Goal: Navigation & Orientation: Find specific page/section

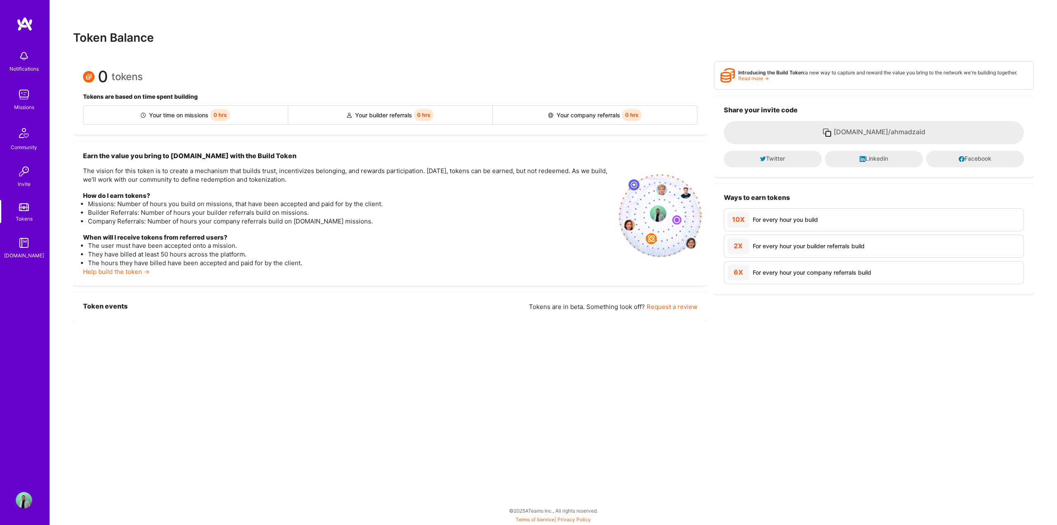
click at [28, 141] on img at bounding box center [24, 133] width 20 height 20
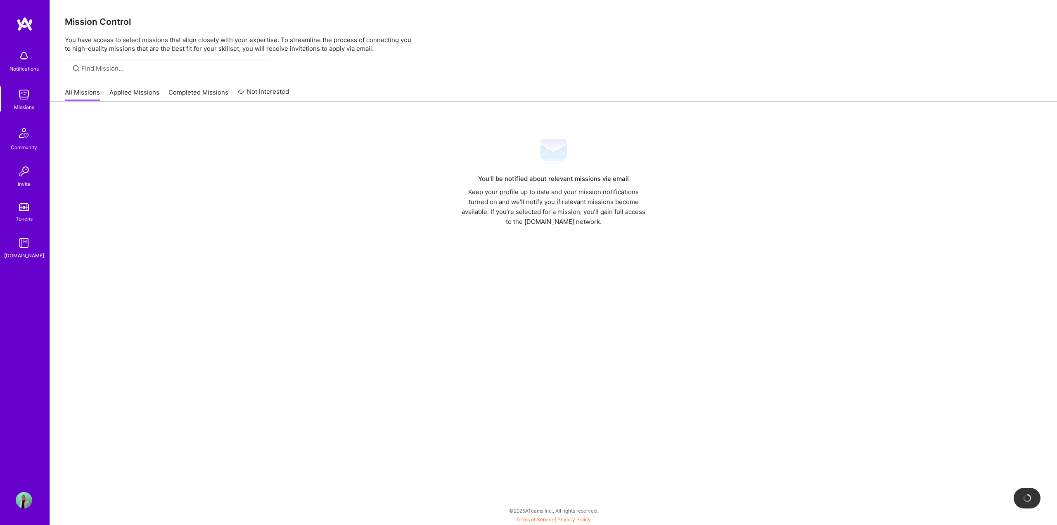
click at [144, 94] on link "Applied Missions" at bounding box center [134, 95] width 50 height 14
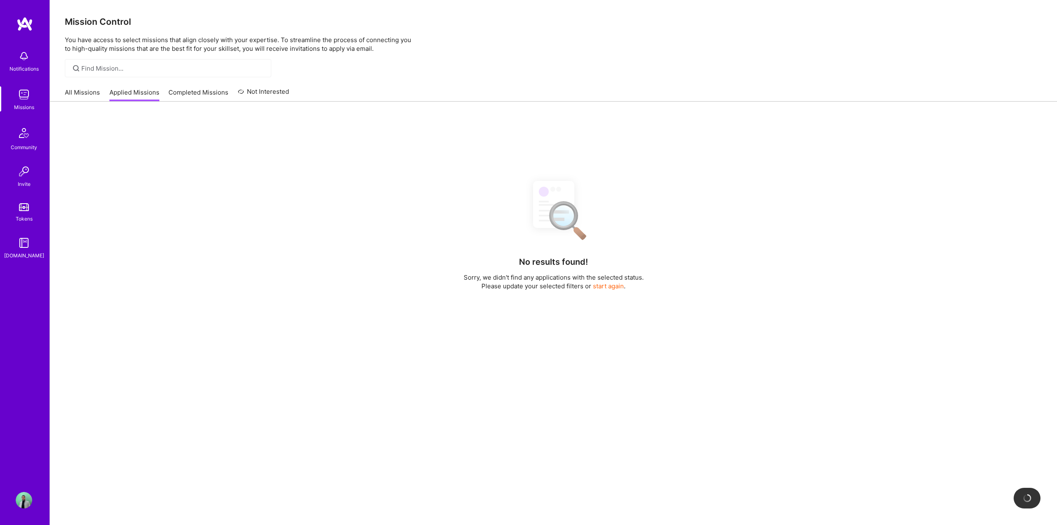
click at [197, 88] on link "Completed Missions" at bounding box center [198, 95] width 60 height 14
click at [130, 88] on link "Applied Missions" at bounding box center [134, 95] width 50 height 14
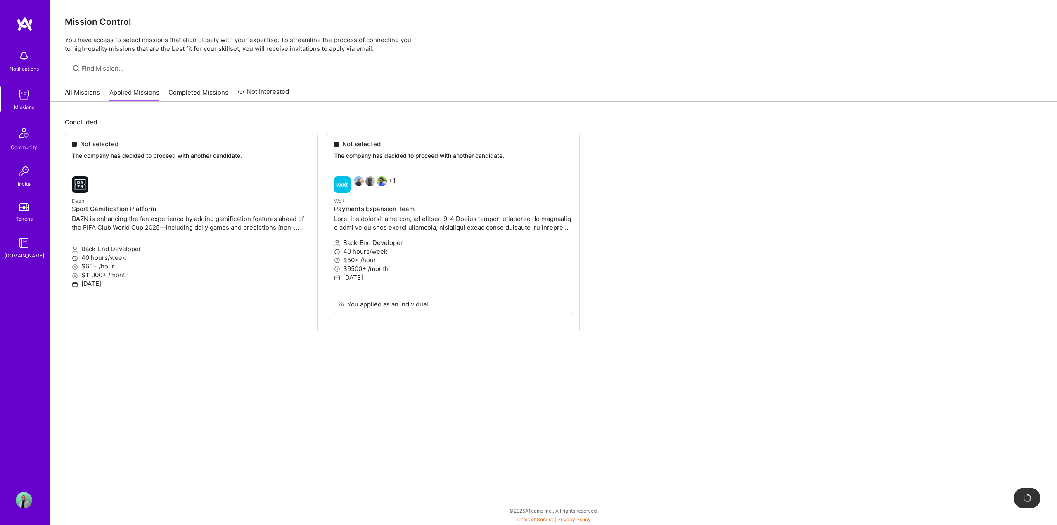
click at [91, 95] on link "All Missions" at bounding box center [82, 95] width 35 height 14
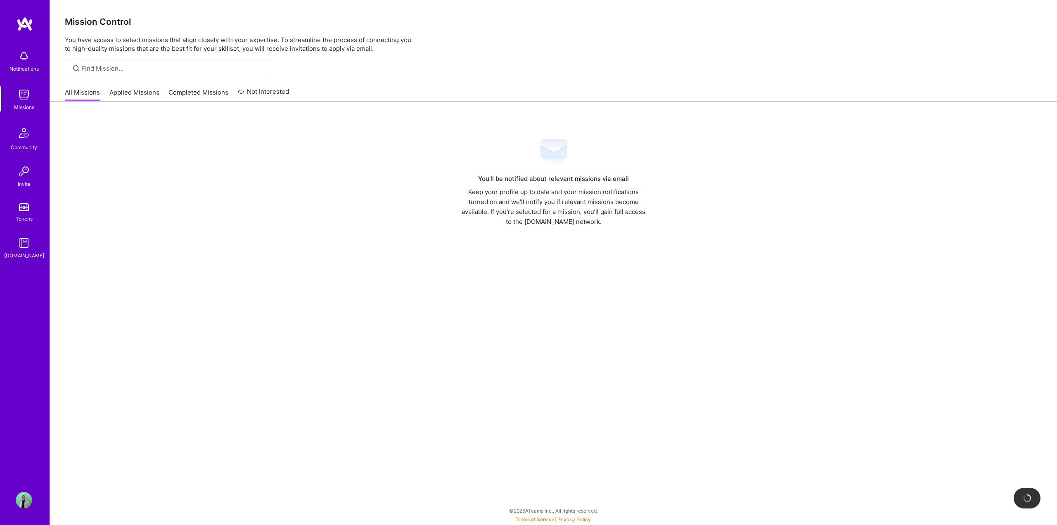
click at [16, 57] on img at bounding box center [24, 56] width 17 height 17
click at [29, 106] on div "Missions" at bounding box center [24, 107] width 20 height 9
click at [15, 149] on div "Community" at bounding box center [24, 147] width 26 height 9
click at [18, 170] on img at bounding box center [24, 171] width 17 height 17
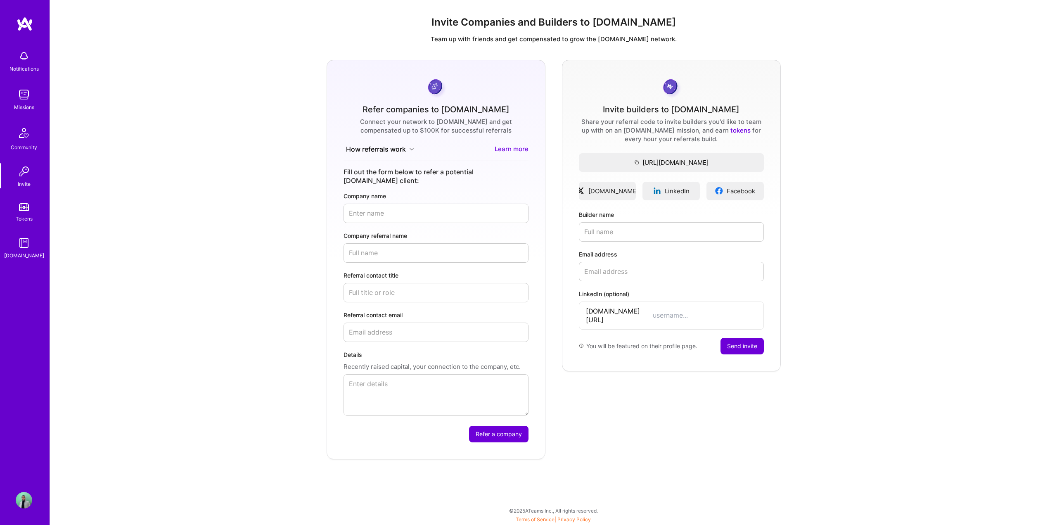
click at [27, 216] on div "Tokens" at bounding box center [24, 218] width 17 height 9
